Goal: Transaction & Acquisition: Download file/media

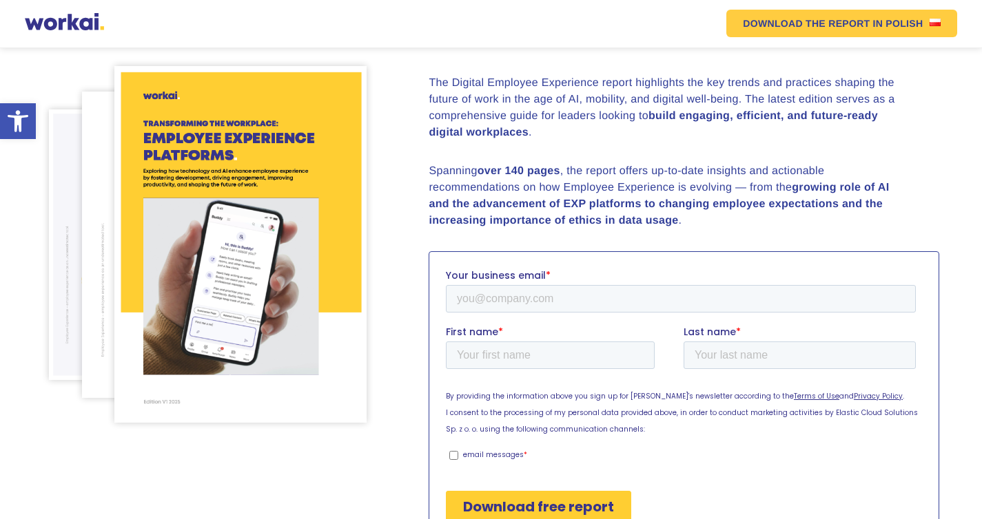
scroll to position [165, 0]
click at [486, 302] on input "Your business email *" at bounding box center [681, 298] width 470 height 28
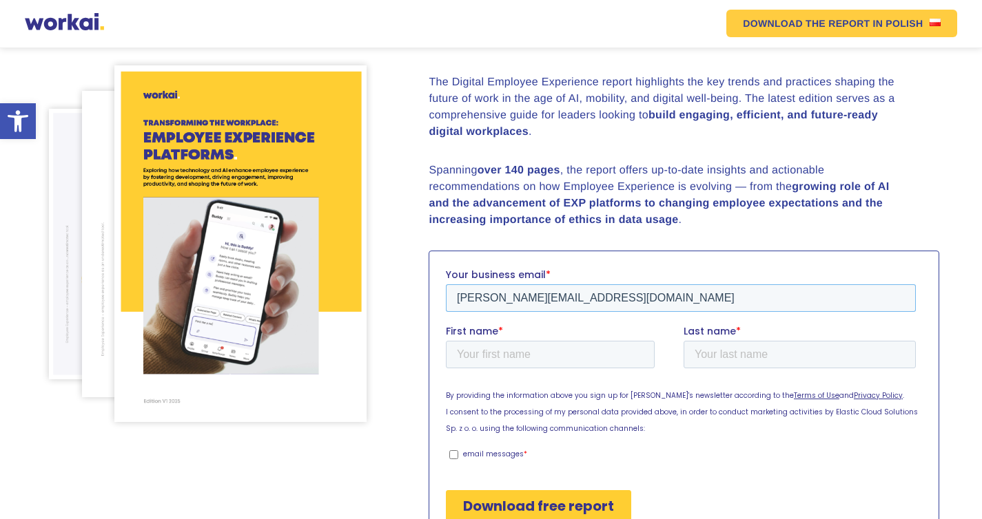
click at [514, 300] on input "[PERSON_NAME][EMAIL_ADDRESS][DOMAIN_NAME]" at bounding box center [681, 298] width 470 height 28
type input "[PERSON_NAME][EMAIL_ADDRESS][DOMAIN_NAME]"
click at [509, 358] on input "First name *" at bounding box center [550, 354] width 209 height 28
type input "[PERSON_NAME]"
type input "Das"
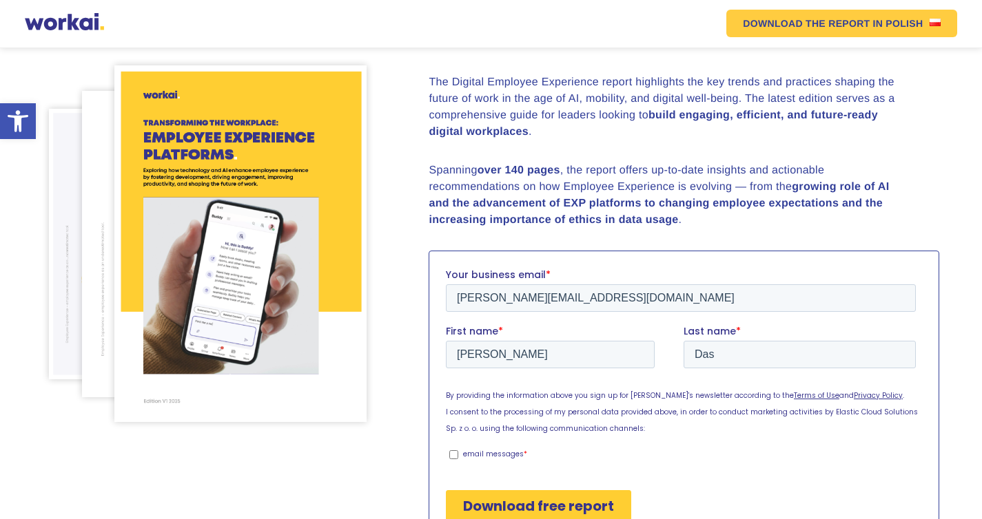
click at [453, 453] on input "email messages *" at bounding box center [453, 454] width 9 height 9
checkbox input "true"
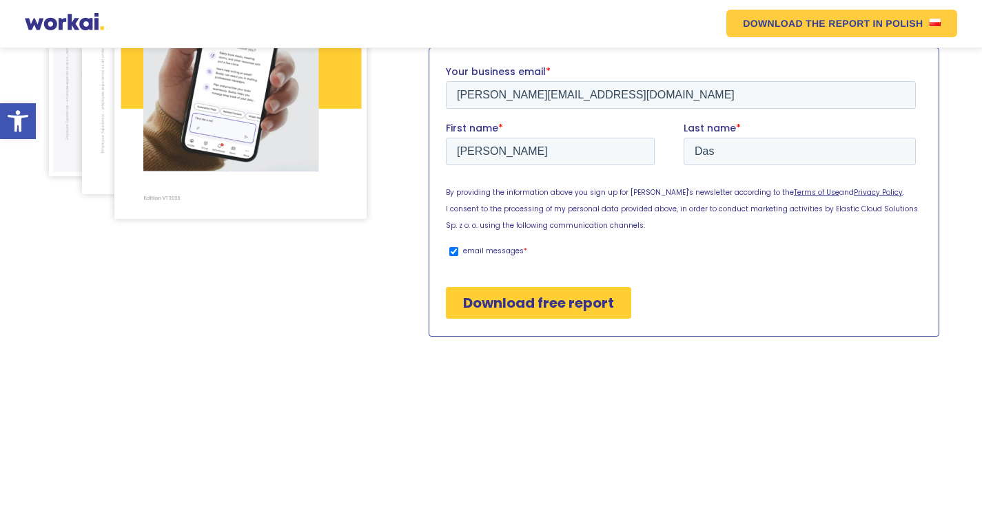
scroll to position [387, 0]
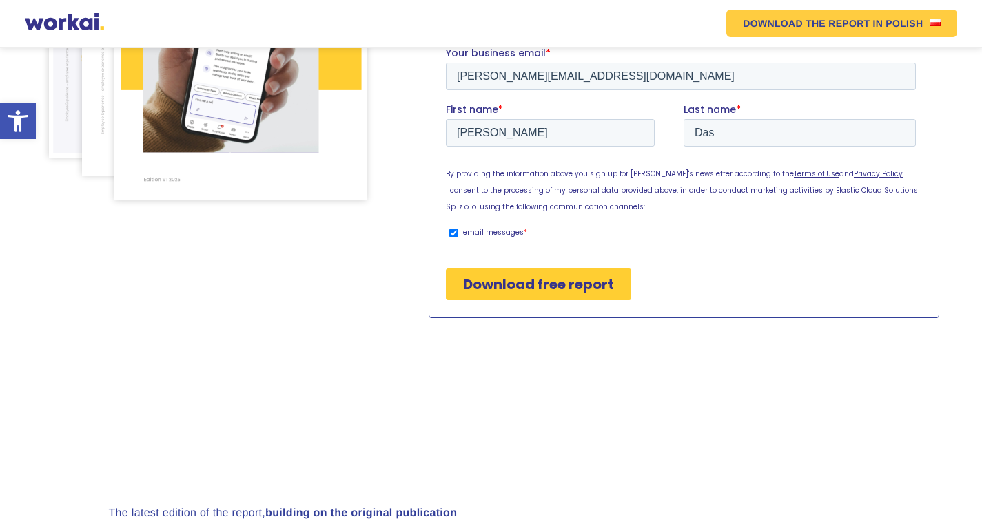
click at [546, 286] on input "Download free report" at bounding box center [538, 284] width 185 height 32
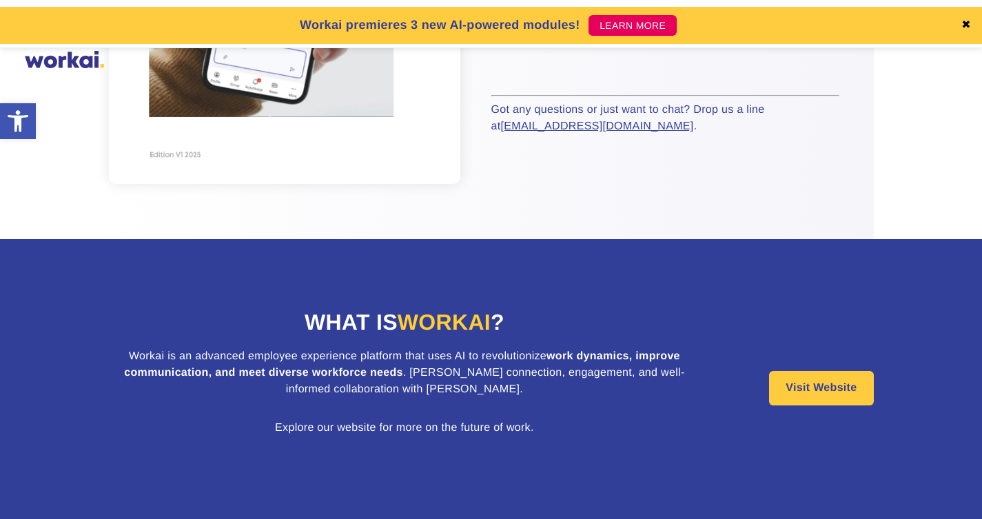
scroll to position [486, 0]
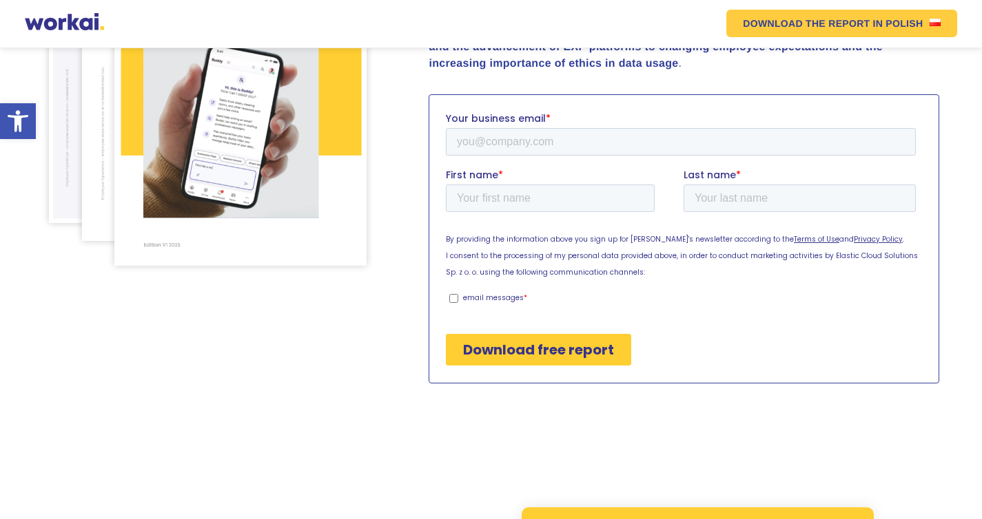
scroll to position [260, 0]
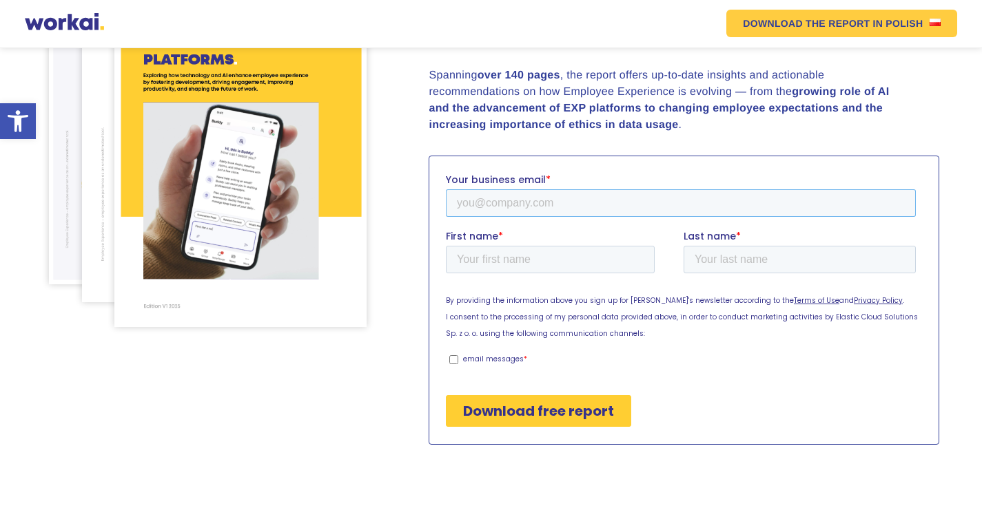
click at [480, 194] on input "Your business email *" at bounding box center [681, 203] width 470 height 28
type input "pranjal.das@adityabirla.com"
click at [522, 260] on input "First name *" at bounding box center [550, 259] width 209 height 28
type input "Pranjal"
type input "Das"
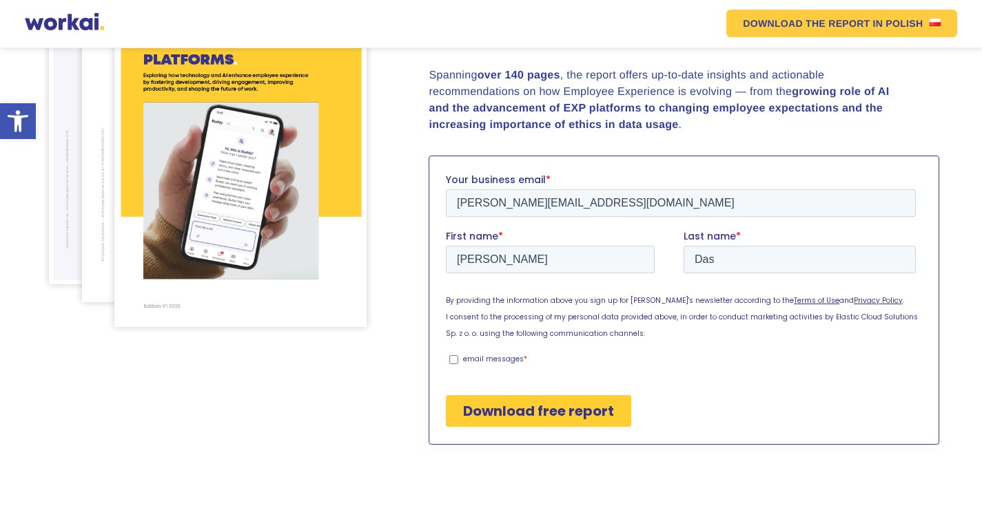
click at [451, 358] on input "email messages *" at bounding box center [453, 359] width 9 height 9
checkbox input "true"
click at [524, 412] on input "Download free report" at bounding box center [538, 411] width 185 height 32
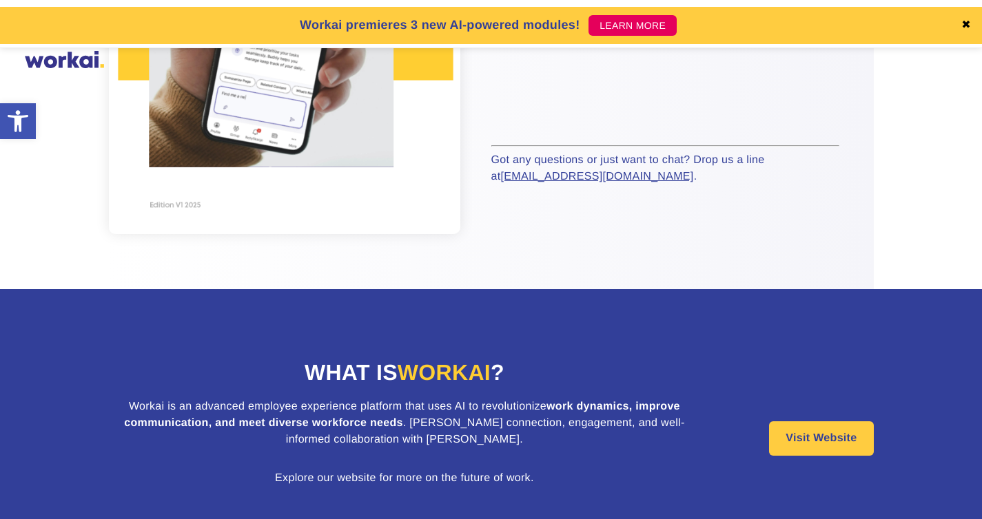
scroll to position [486, 0]
